Goal: Go to known website: Access a specific website the user already knows

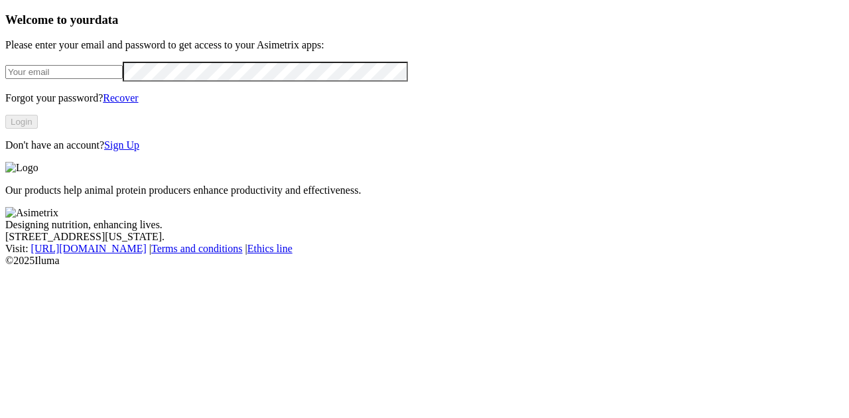
type input "[EMAIL_ADDRESS][DOMAIN_NAME]"
click at [38, 129] on button "Login" at bounding box center [21, 122] width 32 height 14
